Goal: Check status: Check status

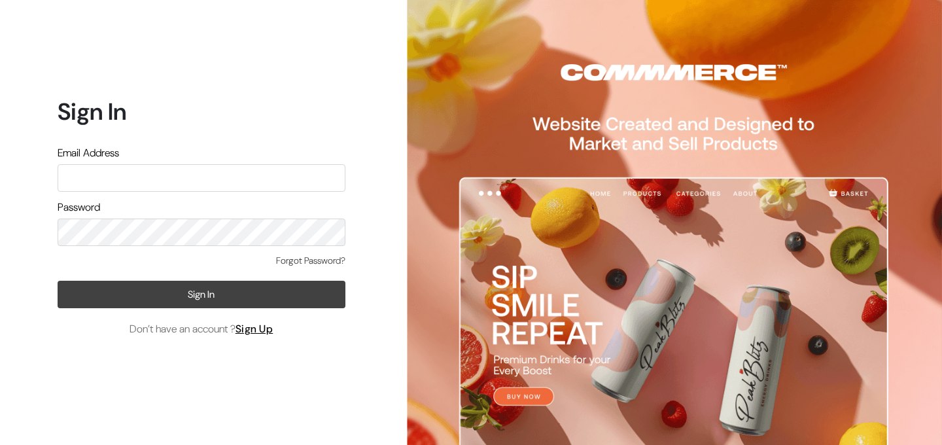
type input "[PERSON_NAME][EMAIL_ADDRESS][DOMAIN_NAME]"
click at [254, 289] on button "Sign In" at bounding box center [202, 294] width 288 height 27
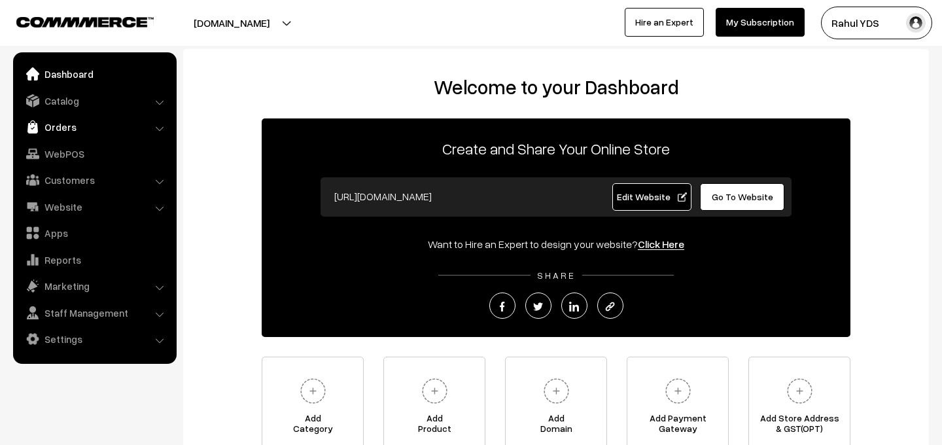
click at [101, 137] on link "Orders" at bounding box center [94, 127] width 156 height 24
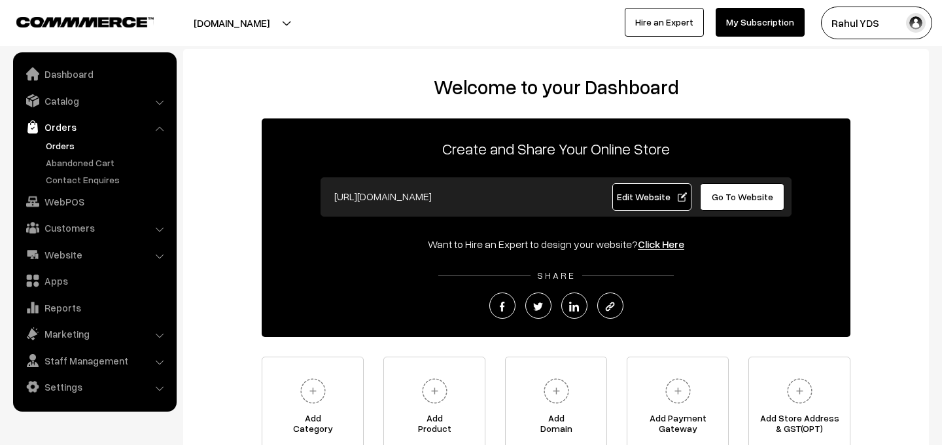
click at [60, 148] on link "Orders" at bounding box center [107, 146] width 129 height 14
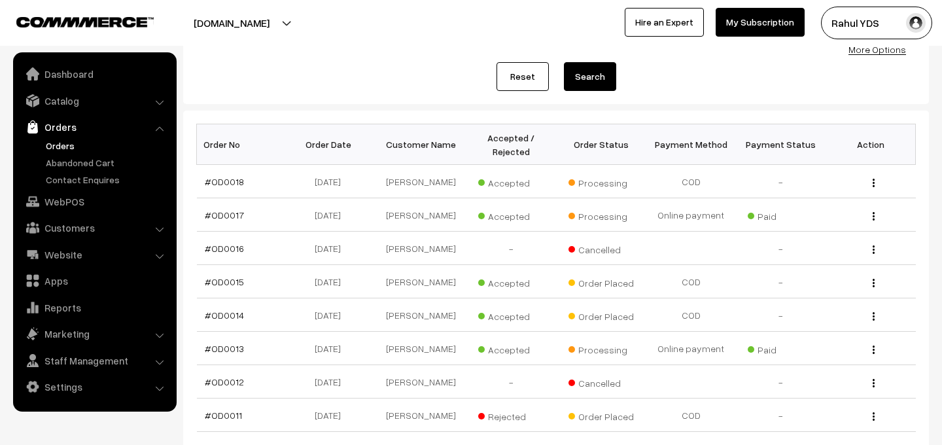
scroll to position [148, 0]
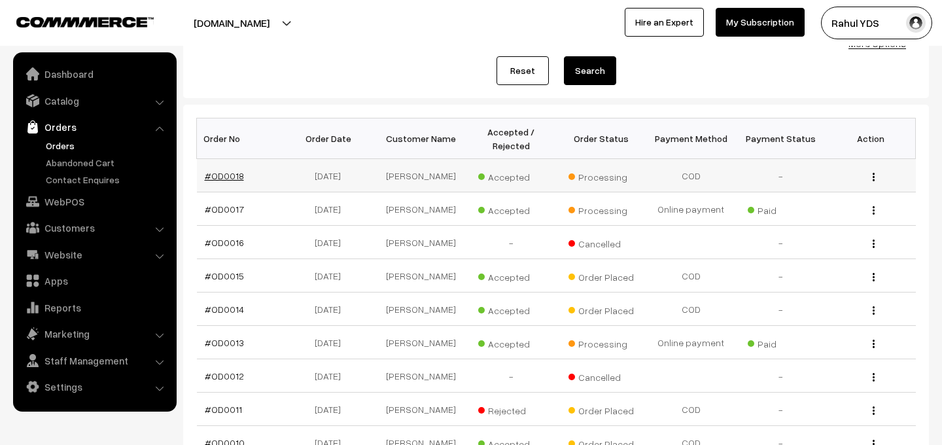
click at [226, 177] on link "#OD0018" at bounding box center [224, 175] width 39 height 11
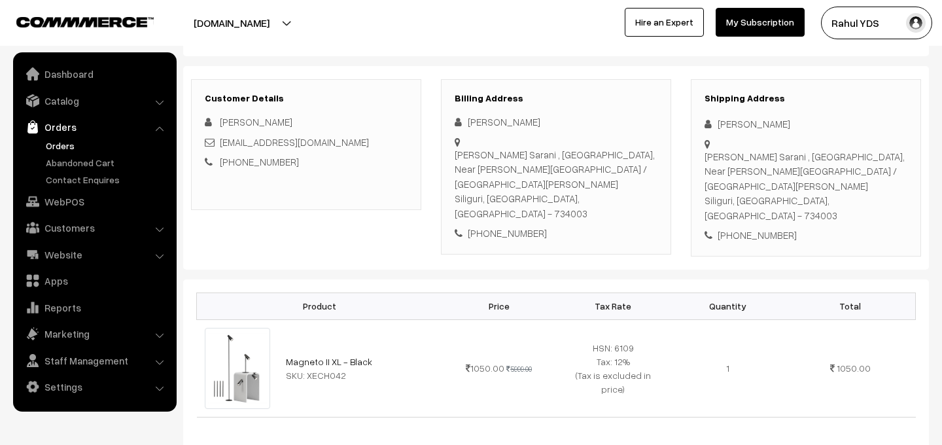
scroll to position [143, 0]
click at [231, 124] on span "Suvojeet Biswas" at bounding box center [256, 124] width 73 height 12
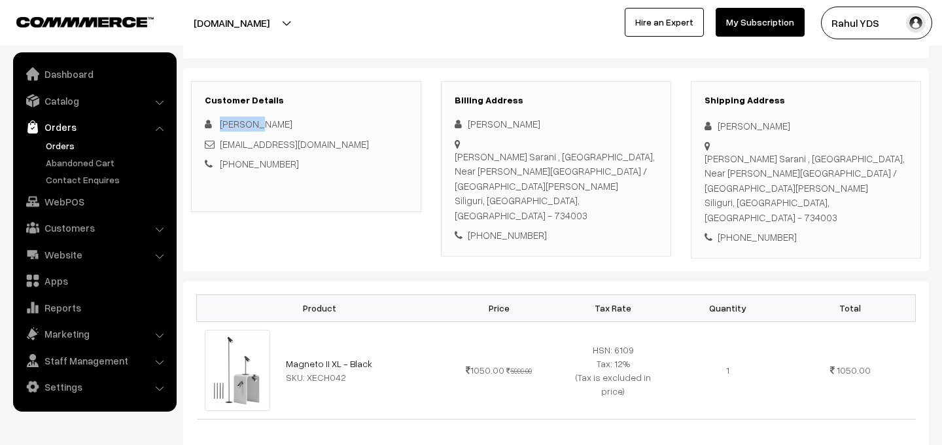
click at [231, 124] on span "Suvojeet Biswas" at bounding box center [256, 124] width 73 height 12
click at [517, 228] on div "+91 9832069982" at bounding box center [555, 235] width 203 height 15
copy div "9832069982"
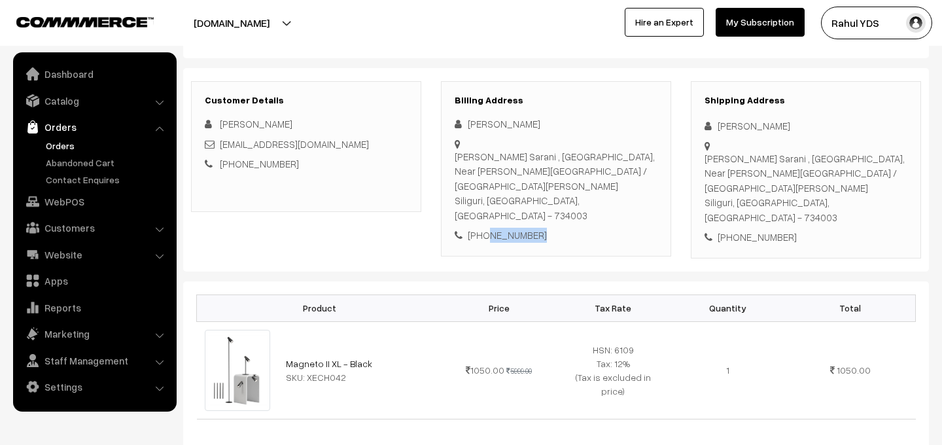
copy div "9832069982"
